Goal: Information Seeking & Learning: Learn about a topic

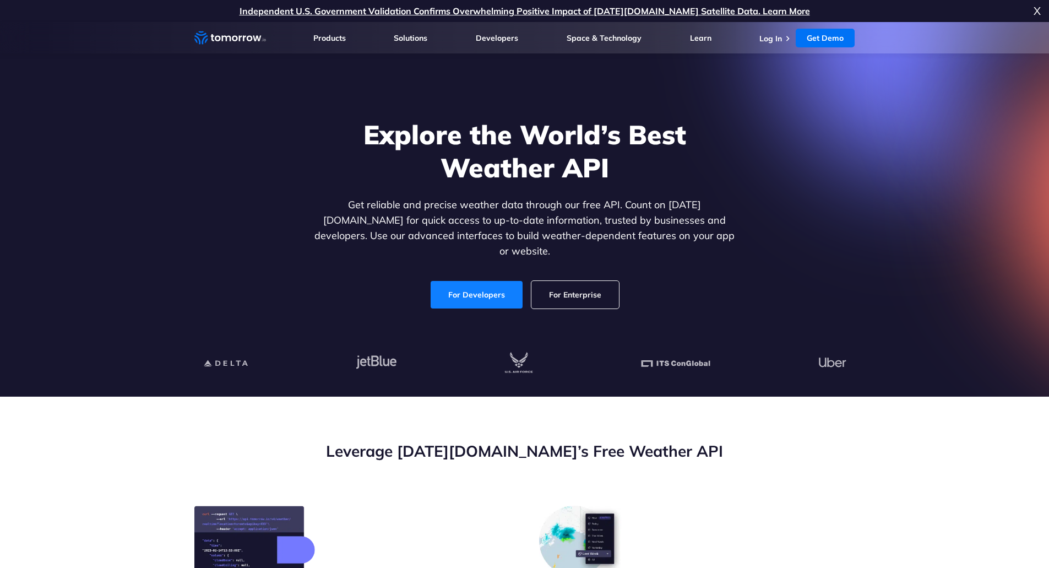
drag, startPoint x: 0, startPoint y: 0, endPoint x: 463, endPoint y: 293, distance: 547.9
click at [463, 284] on link "For Developers" at bounding box center [477, 295] width 92 height 28
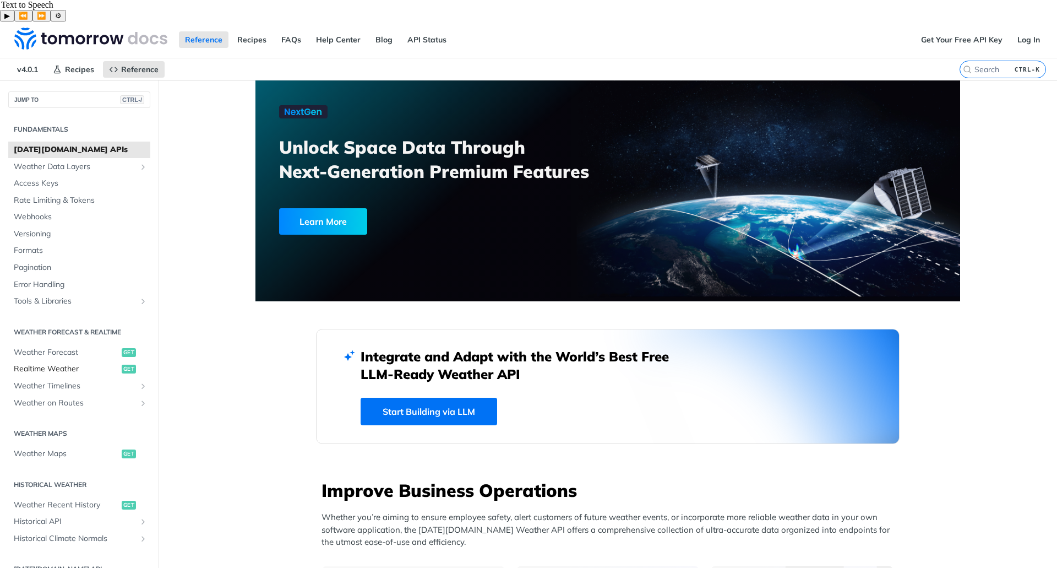
click at [61, 363] on span "Realtime Weather" at bounding box center [66, 368] width 105 height 11
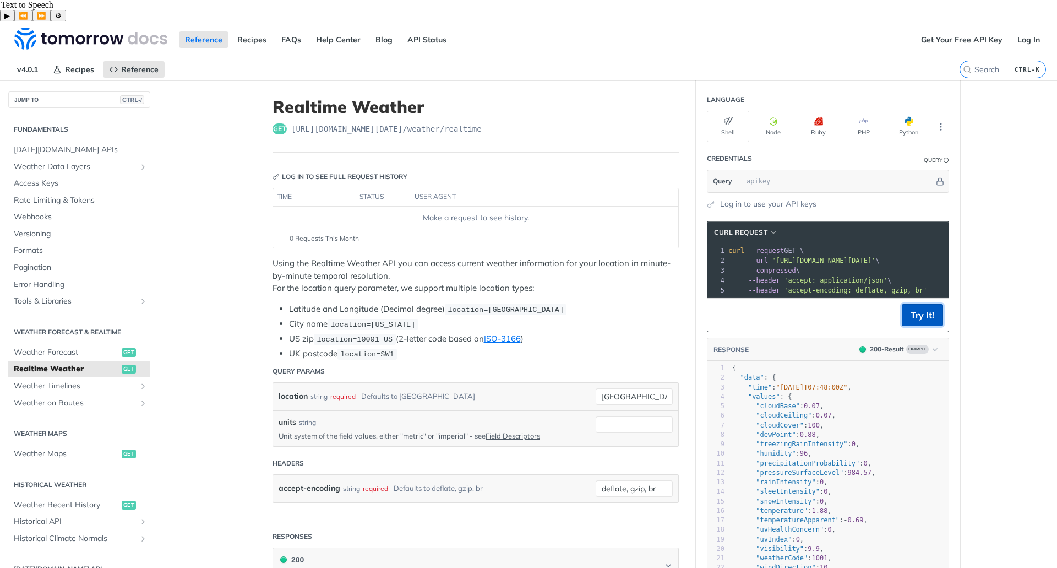
click at [912, 304] on button "Try It!" at bounding box center [922, 315] width 41 height 22
click at [795, 170] on input "text" at bounding box center [837, 181] width 193 height 22
click at [989, 170] on main "JUMP TO CTRL-/ Fundamentals Tomorrow.io APIs Weather Data Layers Core Probabili…" at bounding box center [528, 578] width 1057 height 997
click at [249, 238] on main "JUMP TO CTRL-/ Fundamentals Tomorrow.io APIs Weather Data Layers Core Probabili…" at bounding box center [528, 578] width 1057 height 997
click at [921, 31] on link "Get Your Free API Key" at bounding box center [962, 39] width 94 height 17
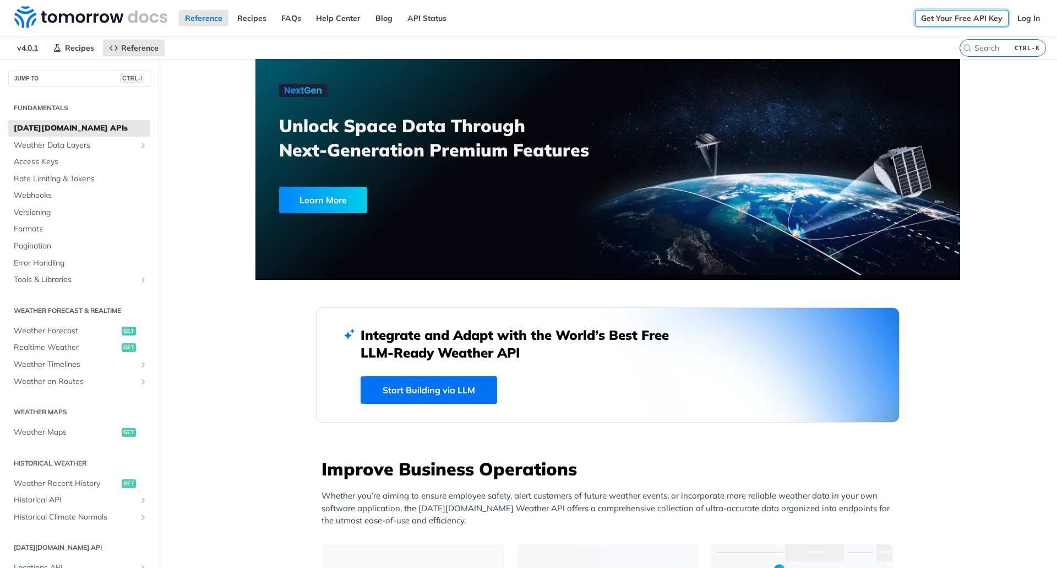
drag, startPoint x: 937, startPoint y: 23, endPoint x: 965, endPoint y: 51, distance: 39.7
click at [937, 23] on link "Get Your Free API Key" at bounding box center [962, 18] width 94 height 17
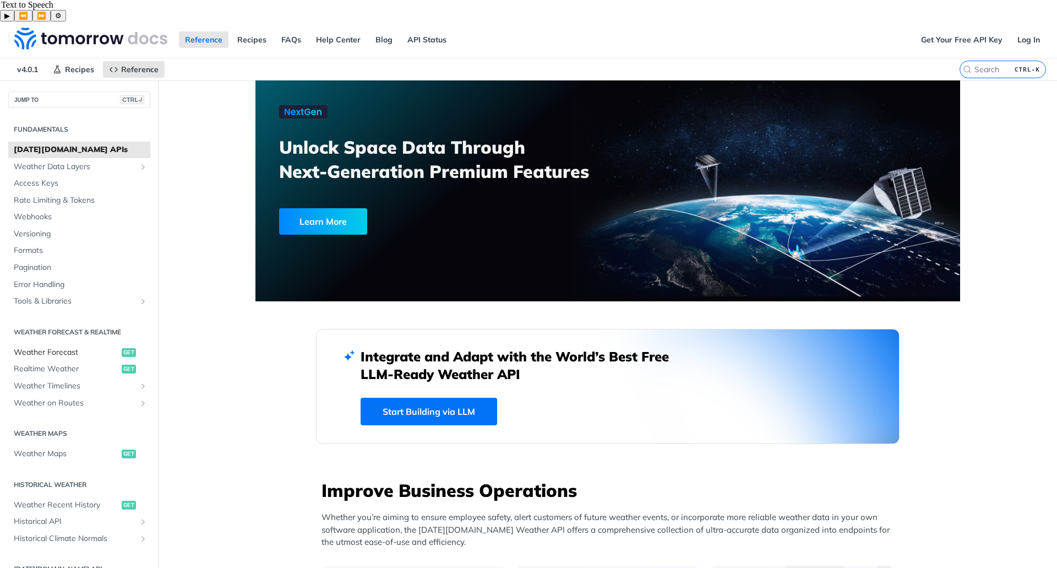
click at [56, 347] on span "Weather Forecast" at bounding box center [66, 352] width 105 height 11
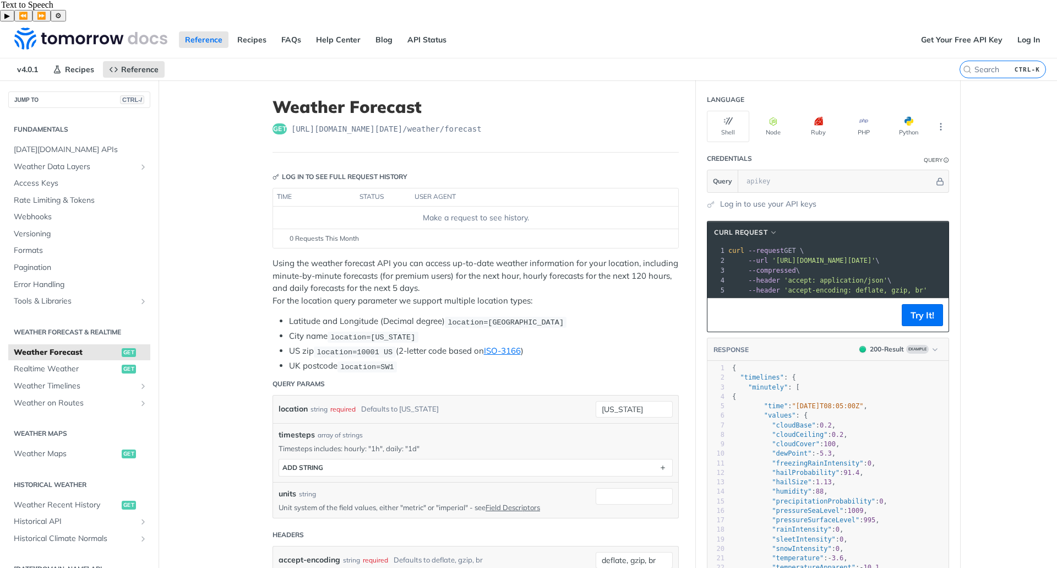
drag, startPoint x: 956, startPoint y: 17, endPoint x: 903, endPoint y: 24, distance: 53.9
click at [903, 24] on div "Reference Recipes FAQs Help Center Blog API Status" at bounding box center [457, 39] width 915 height 36
click at [815, 265] on pre "--compressed \" at bounding box center [883, 270] width 314 height 10
click at [914, 304] on button "Try It!" at bounding box center [922, 315] width 41 height 22
click at [943, 118] on button "More Languages" at bounding box center [941, 126] width 17 height 17
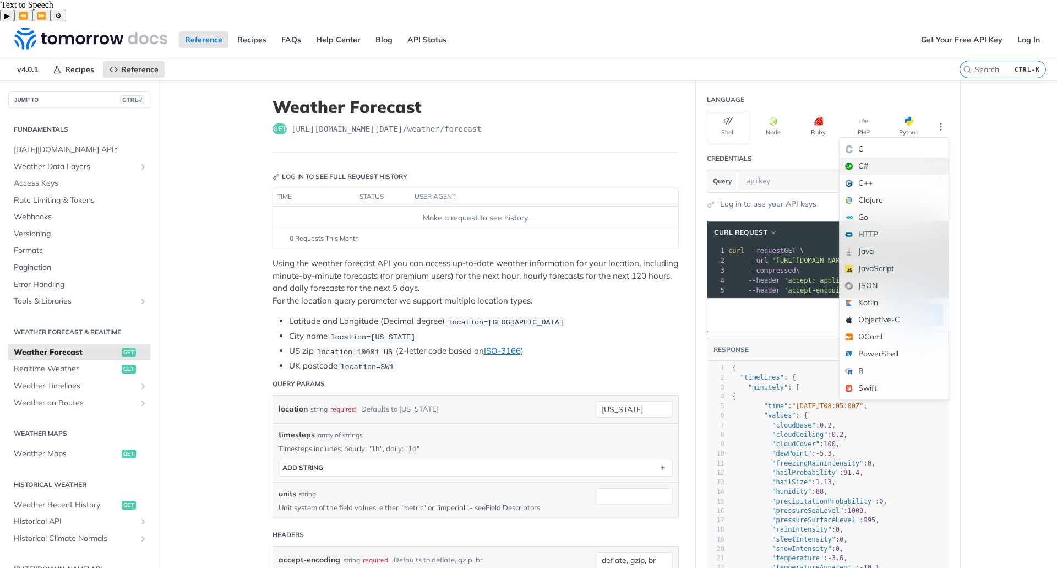
click at [895, 157] on div "C#" at bounding box center [894, 165] width 109 height 17
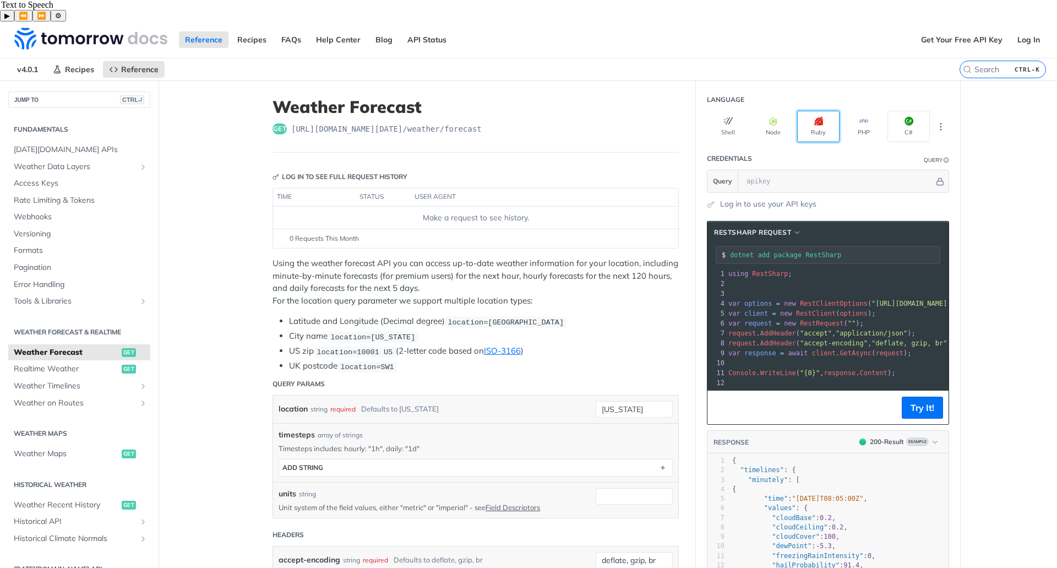
click at [818, 117] on icon "button" at bounding box center [818, 121] width 9 height 9
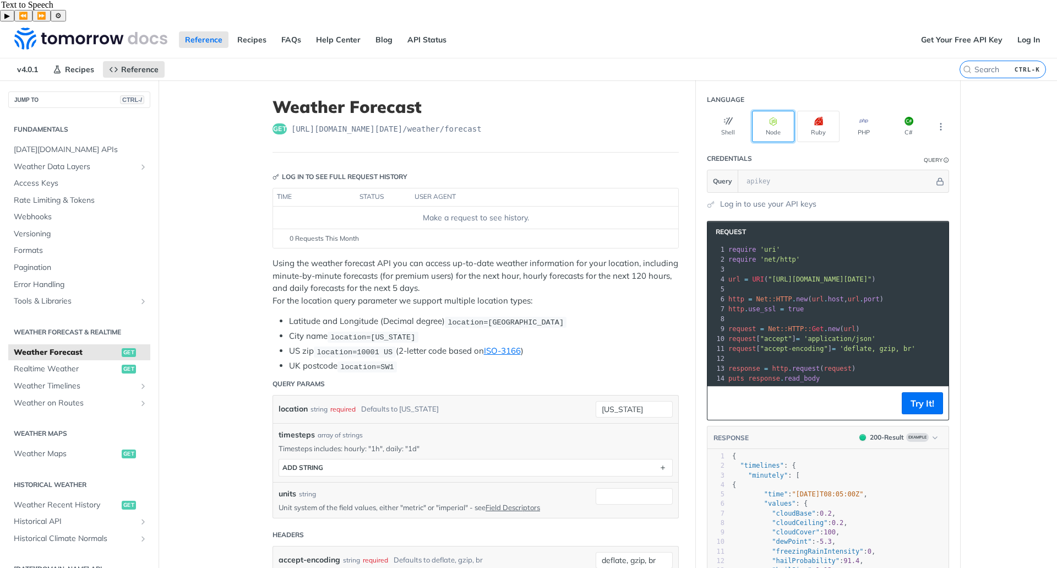
click at [781, 111] on button "Node" at bounding box center [773, 126] width 42 height 31
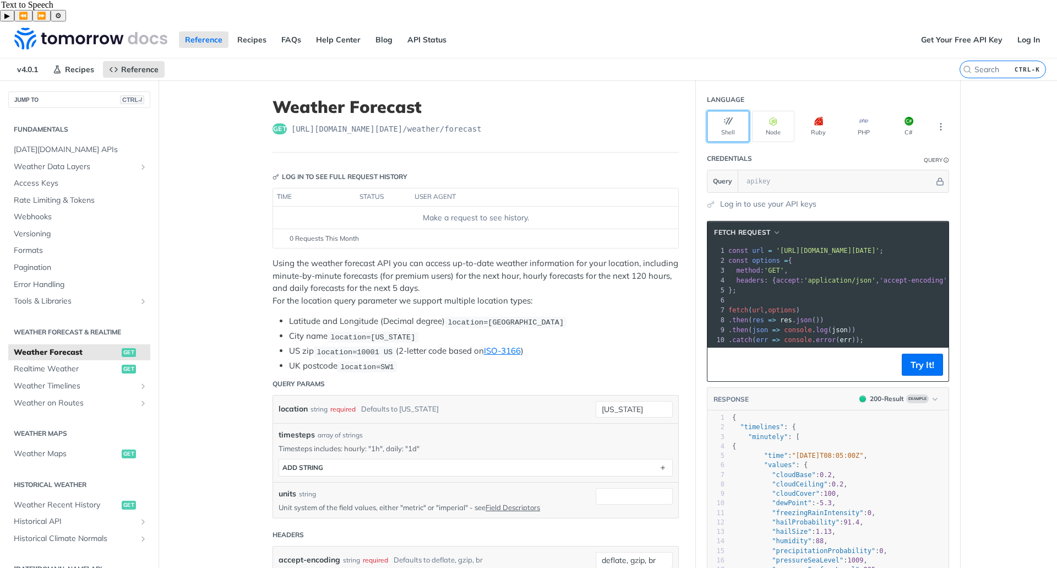
click at [727, 117] on icon "button" at bounding box center [728, 121] width 9 height 9
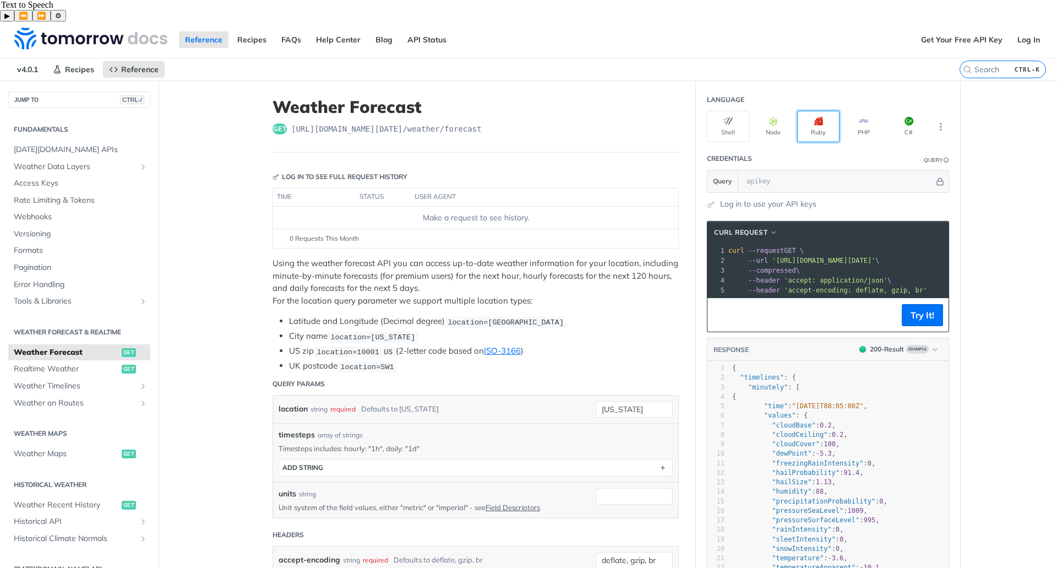
click at [827, 111] on button "Ruby" at bounding box center [818, 126] width 42 height 31
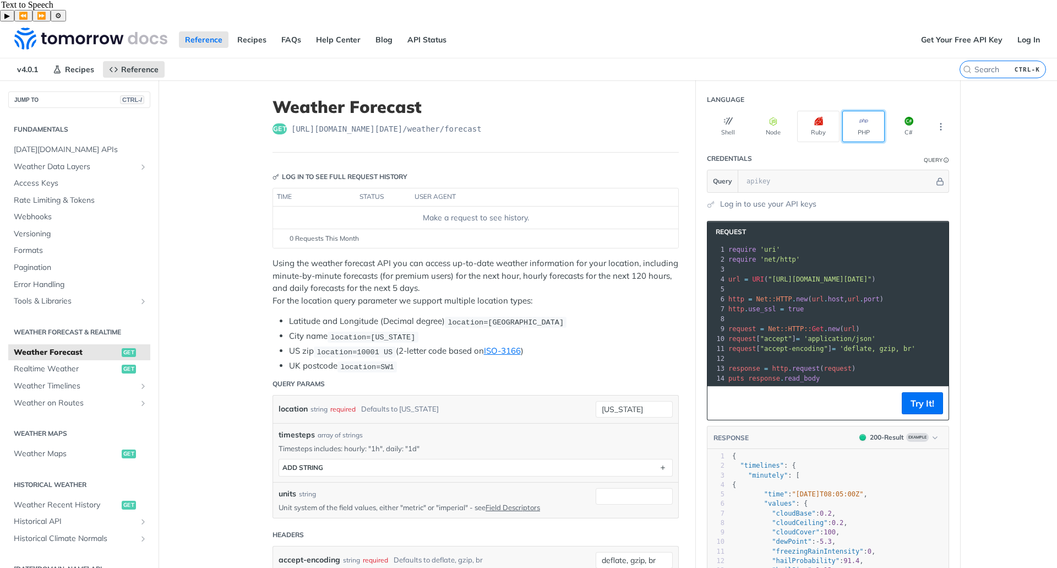
click at [862, 117] on icon "button" at bounding box center [863, 121] width 9 height 9
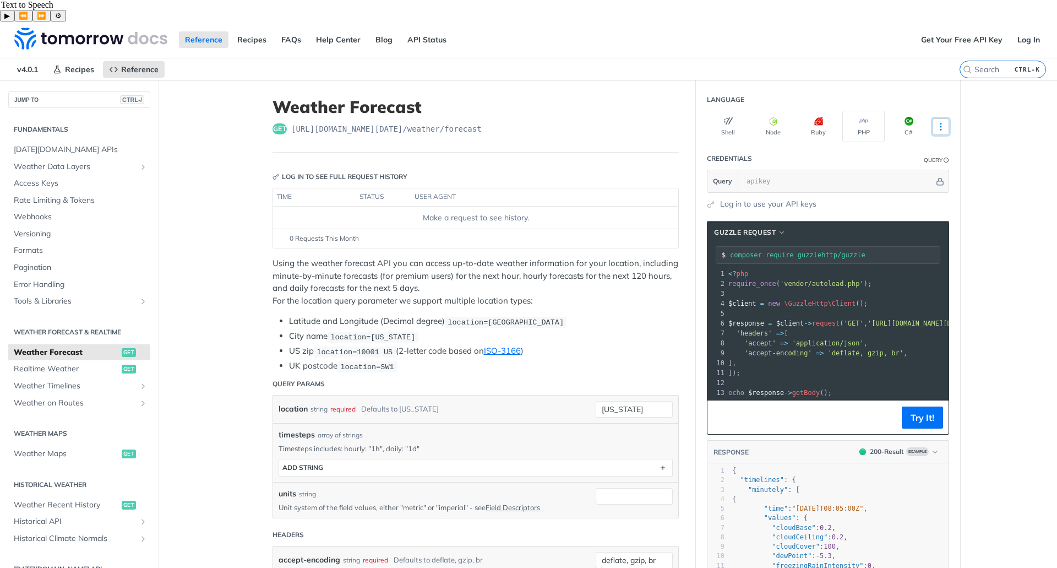
click at [936, 122] on icon "More ellipsis" at bounding box center [941, 127] width 10 height 10
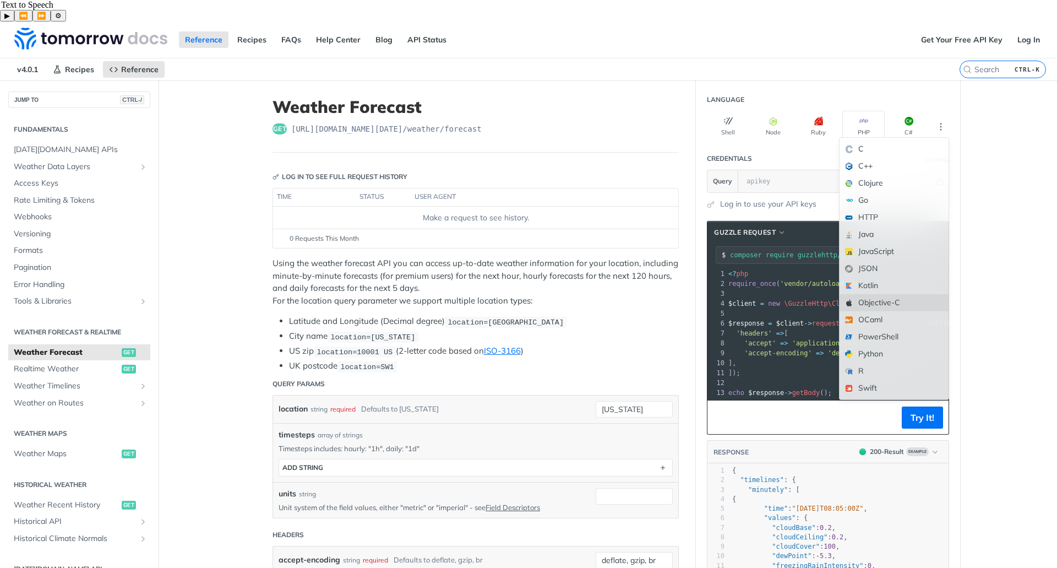
click at [896, 294] on div "Objective-C" at bounding box center [894, 302] width 109 height 17
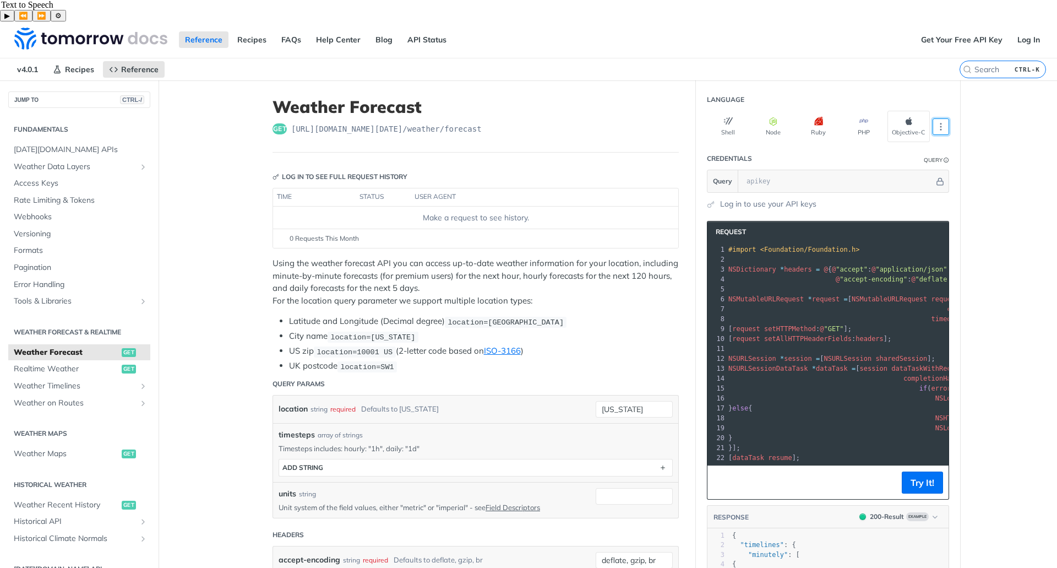
scroll to position [1, 0]
click at [938, 111] on div "Shell Node Ruby PHP Objective-C" at bounding box center [828, 126] width 242 height 31
click at [938, 122] on icon "More ellipsis" at bounding box center [941, 127] width 10 height 10
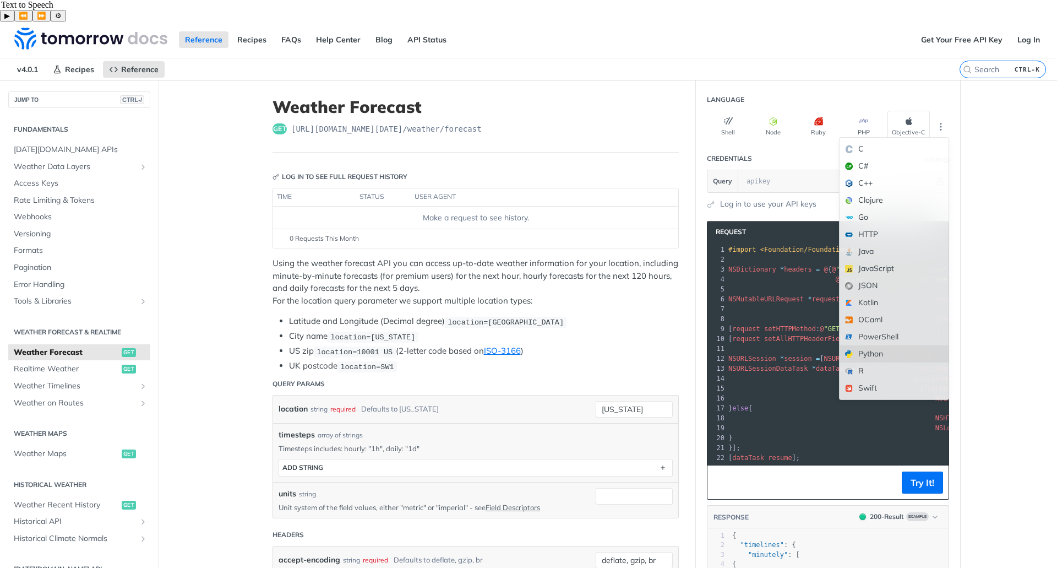
click at [912, 345] on div "Python" at bounding box center [894, 353] width 109 height 17
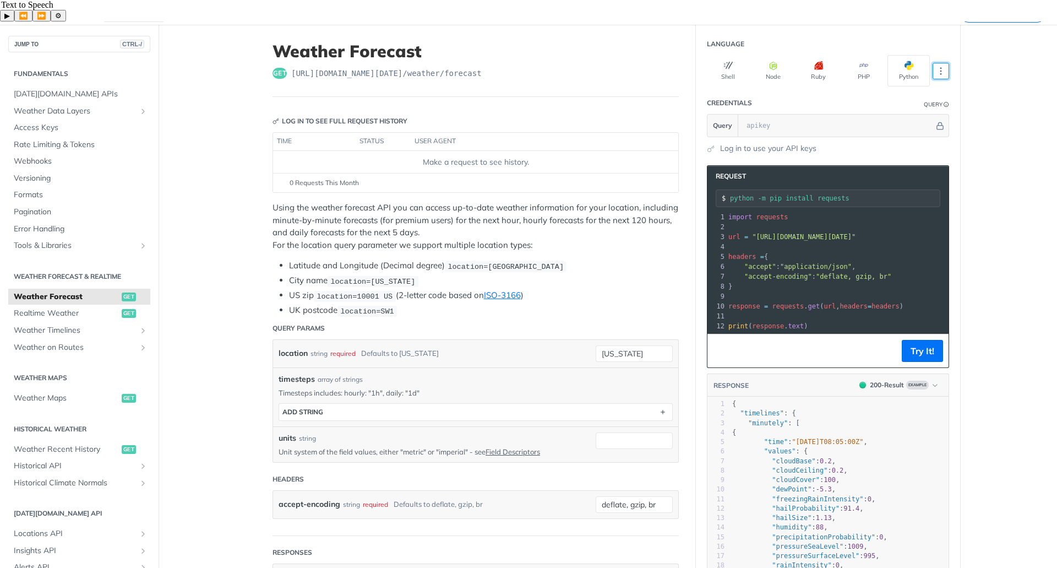
scroll to position [0, 0]
